Goal: Task Accomplishment & Management: Complete application form

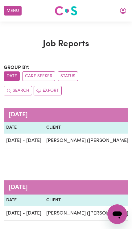
click at [121, 10] on icon "My Account" at bounding box center [122, 10] width 7 height 7
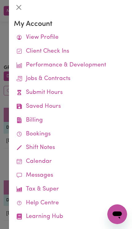
click at [54, 34] on link "View Profile" at bounding box center [70, 38] width 113 height 14
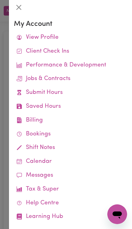
click at [18, 6] on button "Close" at bounding box center [19, 7] width 10 height 10
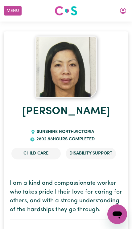
click at [128, 4] on div "Menu About us How it works Safety & resources Blog Find jobs [PERSON_NAME]" at bounding box center [66, 11] width 132 height 14
click at [123, 16] on button "My Account" at bounding box center [122, 11] width 13 height 10
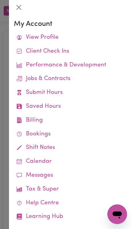
click at [67, 87] on link "Submit Hours" at bounding box center [70, 93] width 113 height 14
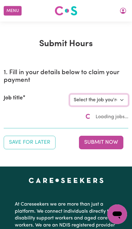
click at [111, 95] on select "Select the job you're submitting hours for..." at bounding box center [99, 100] width 59 height 12
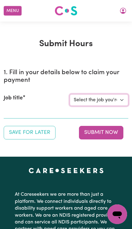
select select "2686"
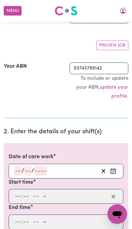
scroll to position [88, 0]
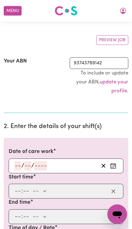
click at [109, 161] on button "Enter the date of care work" at bounding box center [113, 165] width 10 height 9
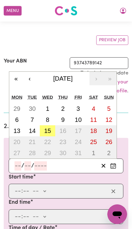
click at [30, 74] on button "‹" at bounding box center [30, 79] width 14 height 14
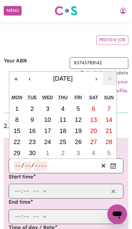
click at [99, 75] on button "›" at bounding box center [96, 79] width 14 height 14
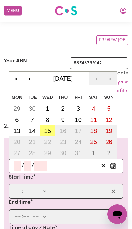
click at [31, 72] on button "‹" at bounding box center [30, 79] width 14 height 14
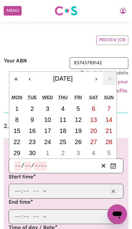
click at [86, 136] on button "27" at bounding box center [93, 141] width 15 height 11
type input "[DATE]"
type input "27"
type input "9"
type input "2025"
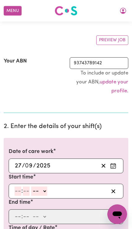
click at [71, 156] on div "Date of care work [DATE] 27 / 0 9 / 2025 « ‹ [DATE] › » Mon Tue Wed Thu Fri Sat…" at bounding box center [66, 160] width 115 height 25
click at [112, 164] on icon "Enter the date of care work" at bounding box center [113, 166] width 6 height 6
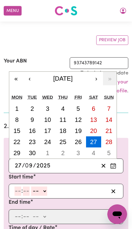
click at [74, 132] on button "19" at bounding box center [78, 130] width 15 height 11
type input "[DATE]"
type input "19"
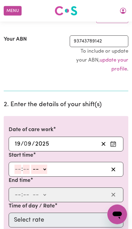
click at [113, 141] on icon "Enter the date of care work" at bounding box center [113, 144] width 6 height 6
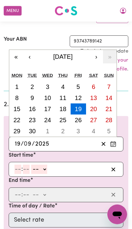
scroll to position [110, 0]
click at [75, 117] on abbr "26" at bounding box center [78, 120] width 7 height 7
type input "[DATE]"
type input "26"
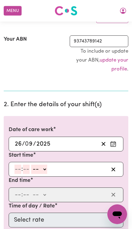
click at [18, 165] on input "number" at bounding box center [17, 169] width 7 height 9
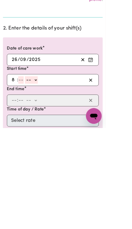
type input "8"
type input "0"
click at [46, 165] on select "-- am pm" at bounding box center [38, 169] width 16 height 9
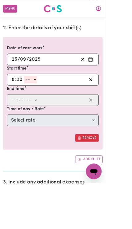
click at [33, 113] on div "End time : -- am pm" at bounding box center [66, 119] width 115 height 25
click at [91, 123] on div ": -- am pm" at bounding box center [61, 125] width 95 height 9
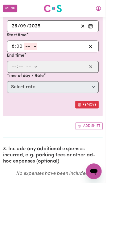
click at [76, 83] on div ": -- am pm" at bounding box center [61, 83] width 95 height 9
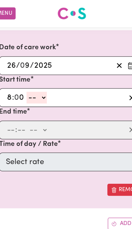
click at [31, 73] on select "-- am pm" at bounding box center [38, 77] width 16 height 9
select select "am"
type input "08:00"
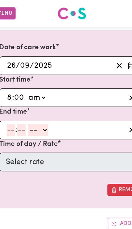
click at [14, 98] on input "number" at bounding box center [17, 102] width 7 height 9
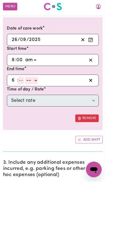
type input "6"
type input "0"
click at [46, 98] on select "-- am pm" at bounding box center [38, 102] width 16 height 9
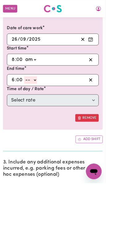
select select "am"
type input "06:00"
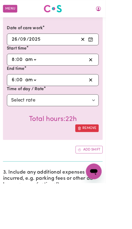
click at [42, 85] on div "End time 06:00 6 : 0 0 am pm" at bounding box center [66, 94] width 115 height 25
click at [48, 90] on div "End time 06:00 6 : 0 0 am pm" at bounding box center [66, 94] width 115 height 25
click at [46, 96] on select "am pm" at bounding box center [38, 99] width 16 height 9
click at [42, 95] on select "am pm" at bounding box center [38, 99] width 16 height 9
select select "pm"
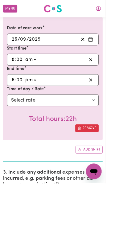
type input "18:00"
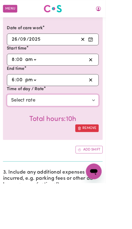
click at [67, 118] on select "Select rate $50.05 - Weekday Daytime - Assistance with Self Care Activities - S…" at bounding box center [66, 125] width 115 height 15
select select "60061"
